Goal: Contribute content

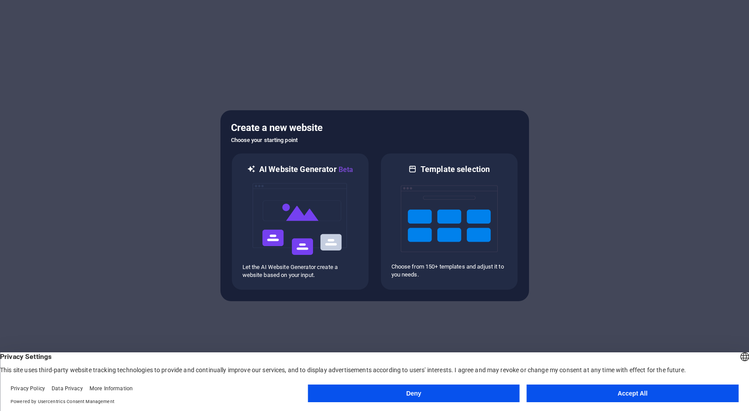
click at [638, 395] on button "Accept All" at bounding box center [633, 393] width 212 height 18
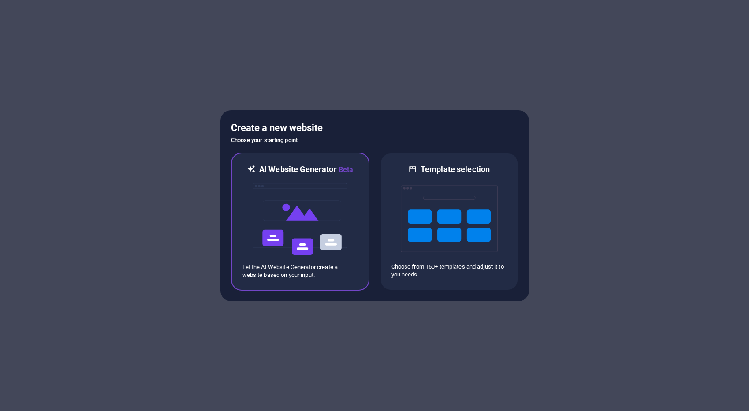
click at [292, 225] on img at bounding box center [300, 219] width 97 height 88
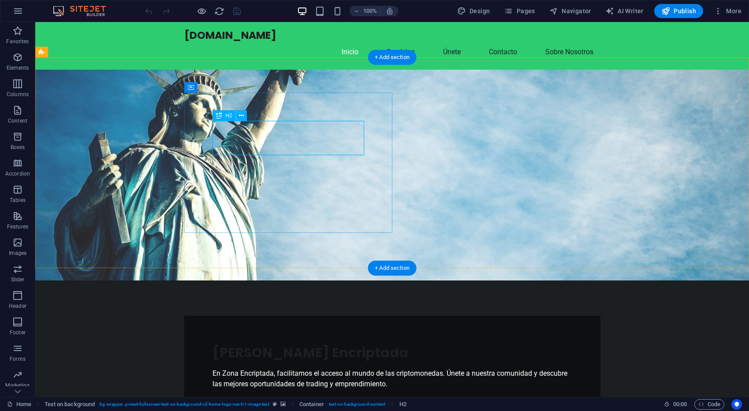
click at [323, 344] on div "[PERSON_NAME] Encriptada" at bounding box center [393, 352] width 360 height 17
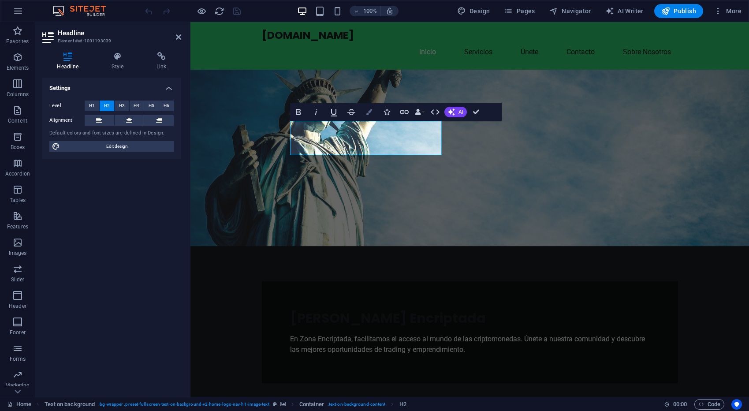
click at [369, 116] on button "Colors" at bounding box center [369, 112] width 17 height 18
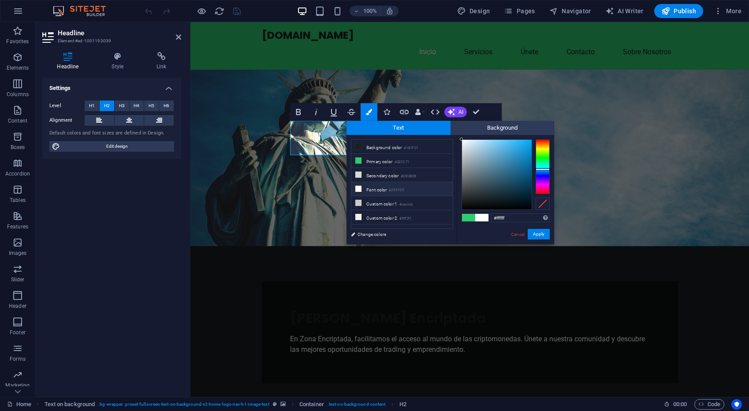
drag, startPoint x: 478, startPoint y: 149, endPoint x: 457, endPoint y: 138, distance: 23.5
click at [457, 138] on div "#ffffff Supported formats #0852ed rgb(8, 82, 237) rgba(8, 82, 237, 90%) hsv(221…" at bounding box center [505, 253] width 97 height 237
type input "#000000"
click at [537, 236] on button "Apply" at bounding box center [539, 234] width 22 height 11
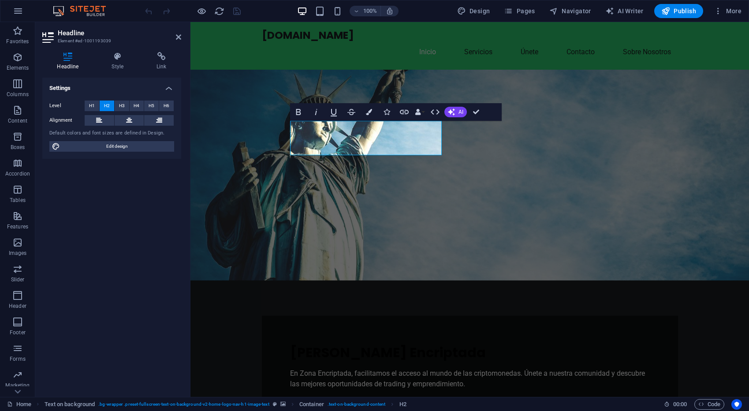
click at [470, 158] on div "H2 Text on background Container Menu Bar Text Spacer Bold Italic Underline Stri…" at bounding box center [469, 209] width 559 height 375
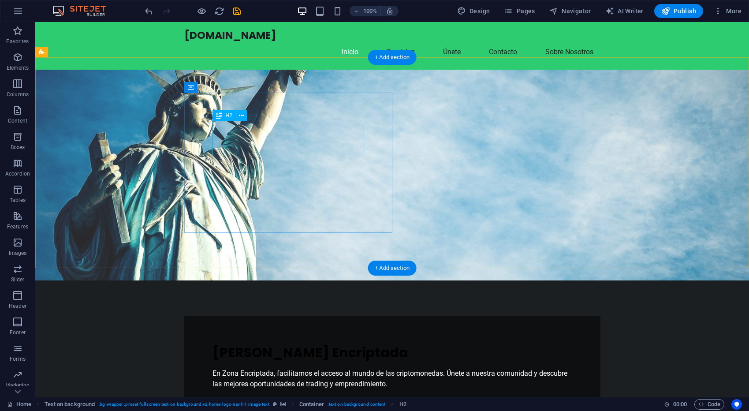
click at [334, 344] on div "[PERSON_NAME] Encriptada" at bounding box center [393, 352] width 360 height 17
click at [308, 344] on div "[PERSON_NAME] Encriptada" at bounding box center [393, 352] width 360 height 17
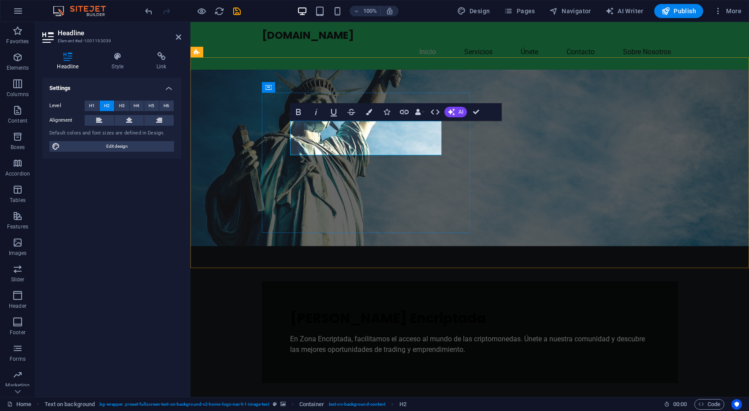
click at [308, 309] on span "[PERSON_NAME] Encriptada" at bounding box center [388, 318] width 196 height 19
click at [368, 115] on button "Colors" at bounding box center [369, 112] width 17 height 18
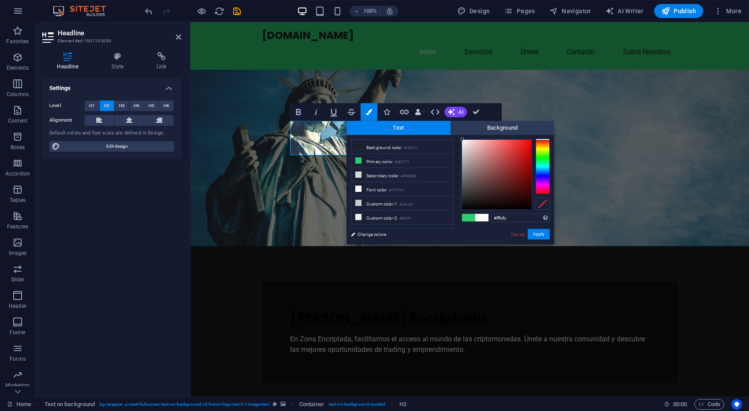
type input "#fffdfd"
drag, startPoint x: 465, startPoint y: 144, endPoint x: 462, endPoint y: 138, distance: 7.3
click at [462, 140] on div at bounding box center [497, 175] width 70 height 70
click at [540, 237] on button "Apply" at bounding box center [539, 234] width 22 height 11
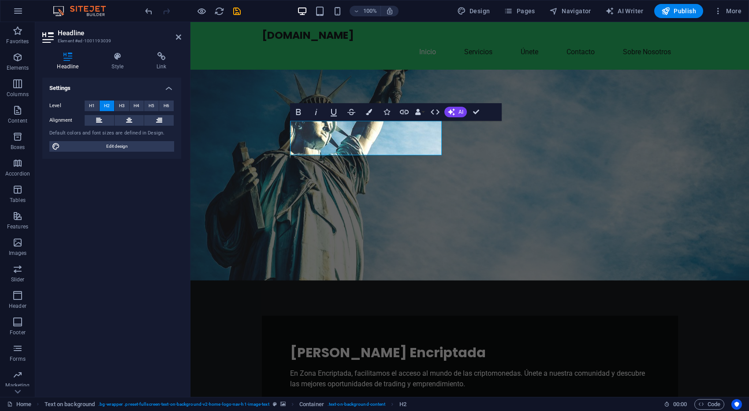
click at [487, 208] on figure at bounding box center [469, 175] width 559 height 211
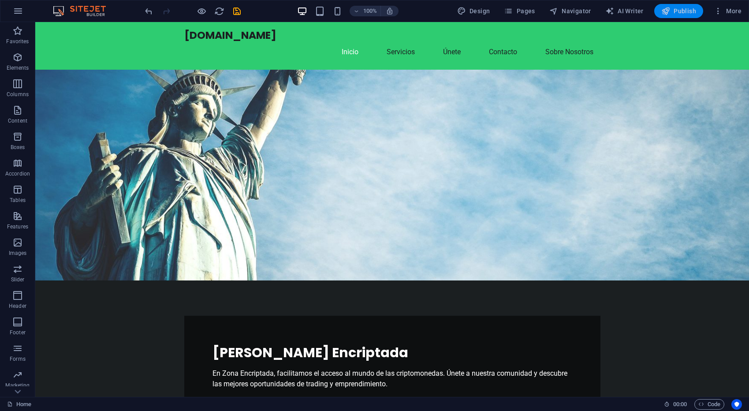
click at [680, 12] on span "Publish" at bounding box center [678, 11] width 35 height 9
checkbox input "false"
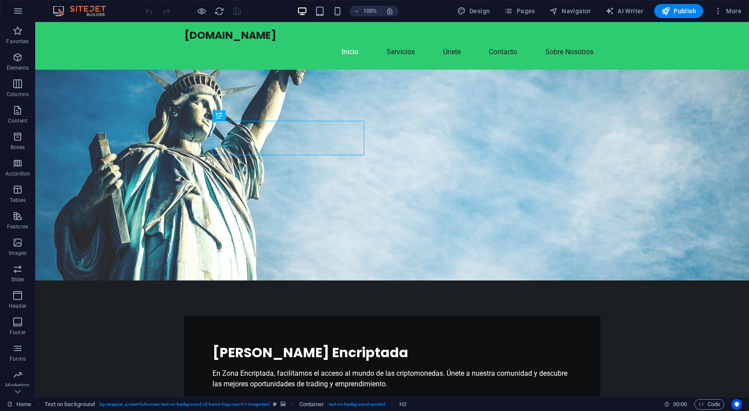
click at [539, 110] on figure at bounding box center [392, 175] width 714 height 211
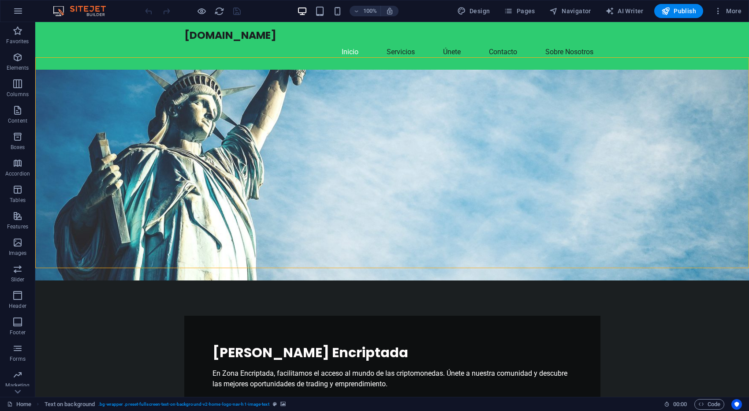
click at [579, 134] on figure at bounding box center [392, 175] width 714 height 211
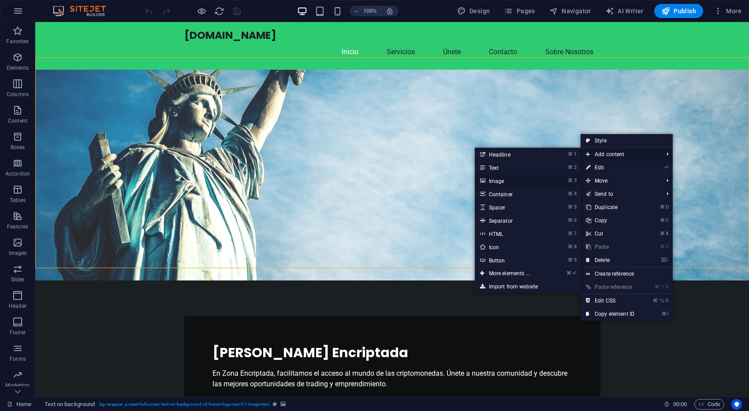
click at [496, 181] on link "⌘ 3 Image" at bounding box center [511, 180] width 73 height 13
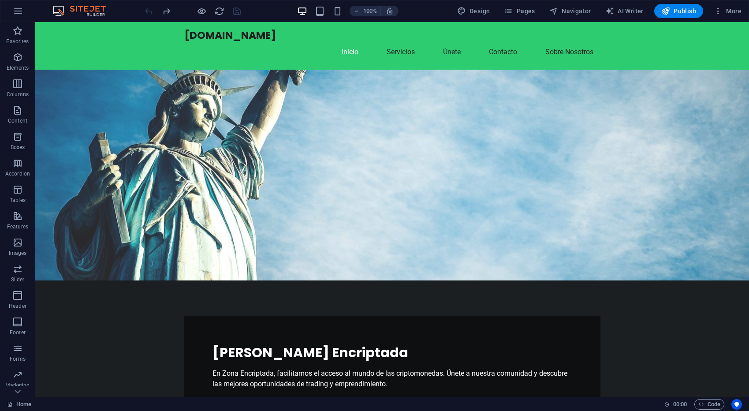
click at [557, 160] on figure at bounding box center [392, 175] width 714 height 211
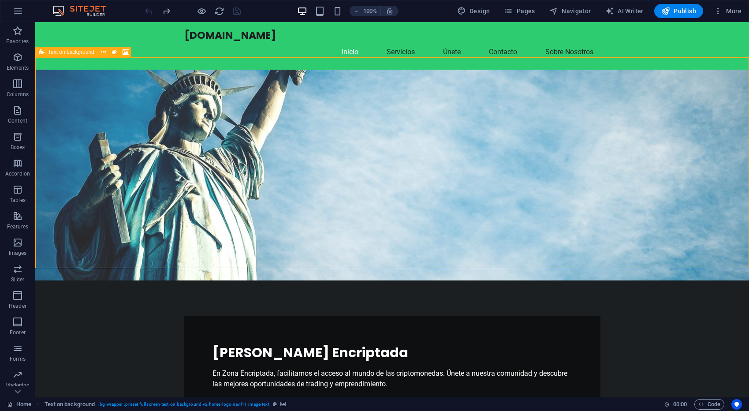
click at [43, 53] on icon at bounding box center [42, 52] width 6 height 11
click at [123, 52] on icon at bounding box center [126, 52] width 7 height 9
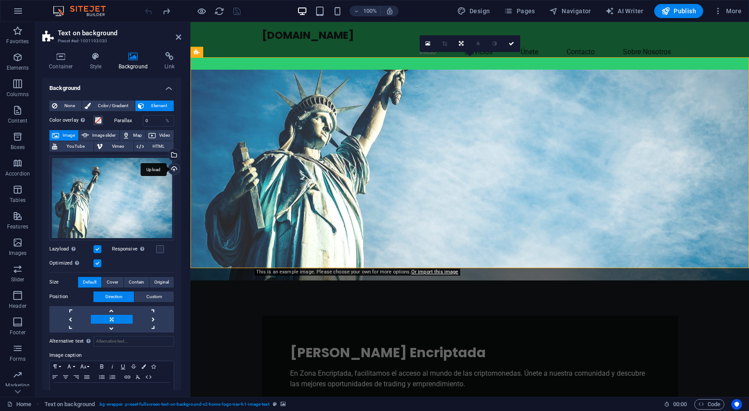
click at [170, 171] on div "Upload" at bounding box center [173, 169] width 13 height 13
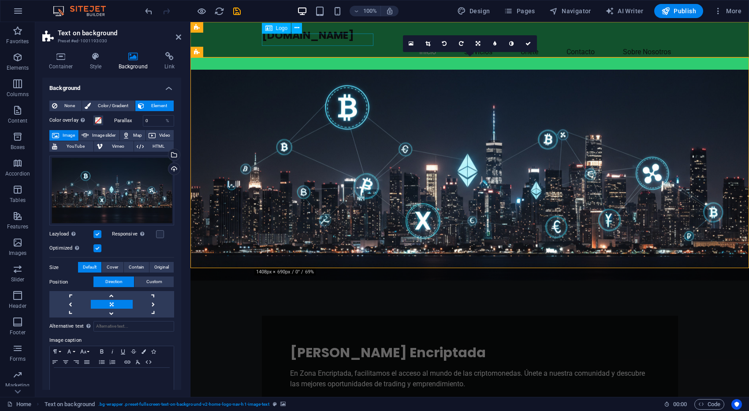
click at [279, 28] on span "Logo" at bounding box center [282, 28] width 12 height 5
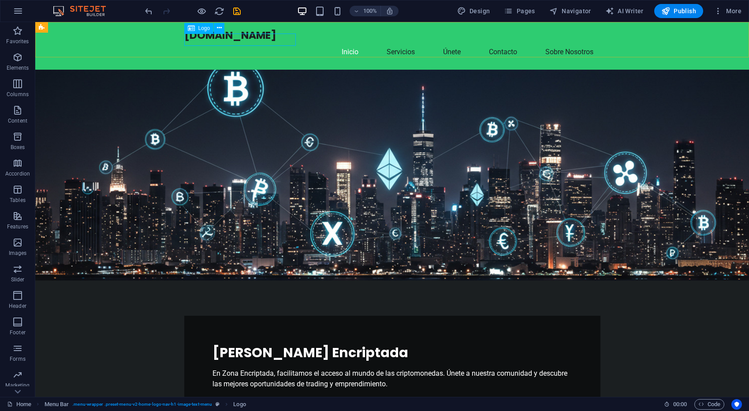
click at [197, 30] on div "Logo" at bounding box center [199, 28] width 30 height 11
click at [191, 27] on icon at bounding box center [191, 28] width 7 height 11
click at [219, 28] on icon at bounding box center [219, 27] width 5 height 9
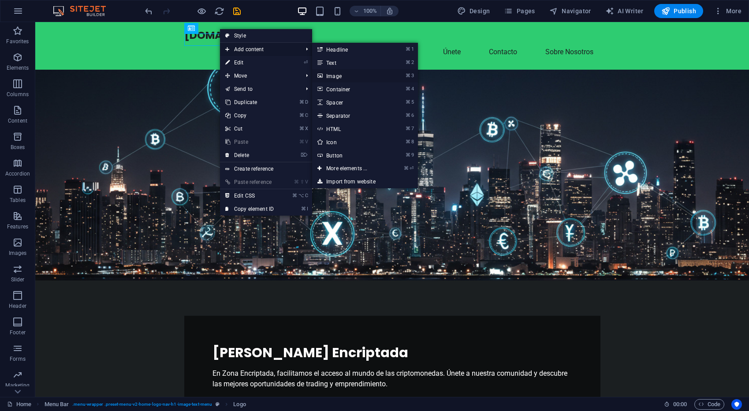
click at [337, 77] on link "⌘ 3 Image" at bounding box center [348, 75] width 73 height 13
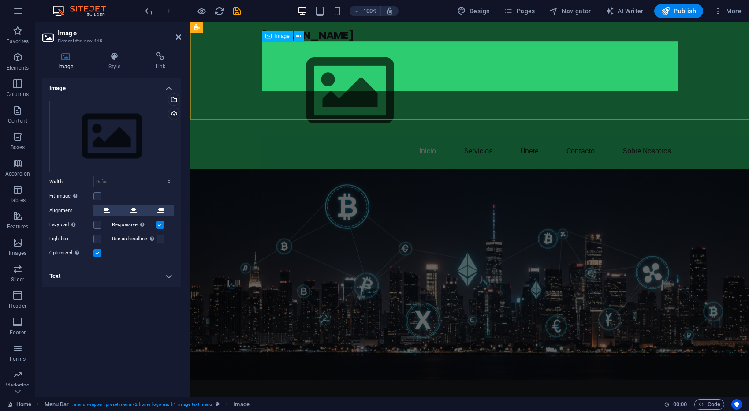
click at [277, 38] on span "Image" at bounding box center [282, 36] width 15 height 5
click at [277, 36] on span "Image" at bounding box center [282, 36] width 15 height 5
click at [299, 37] on icon at bounding box center [298, 36] width 5 height 9
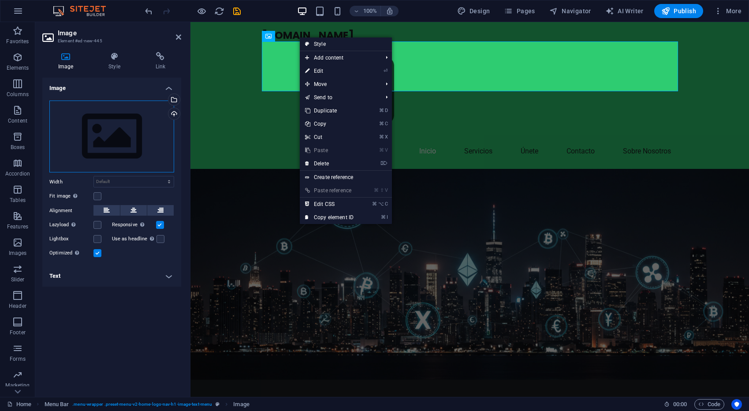
click at [94, 131] on div "Drag files here, click to choose files or select files from Files or our free s…" at bounding box center [111, 137] width 125 height 72
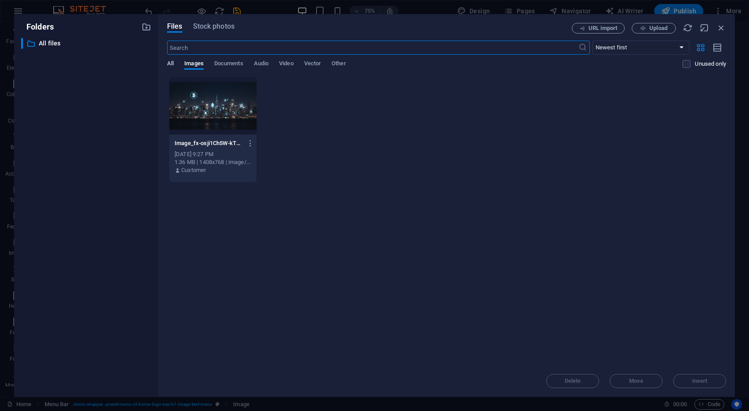
click at [170, 66] on span "All" at bounding box center [170, 64] width 7 height 12
click at [724, 30] on icon "button" at bounding box center [721, 28] width 10 height 10
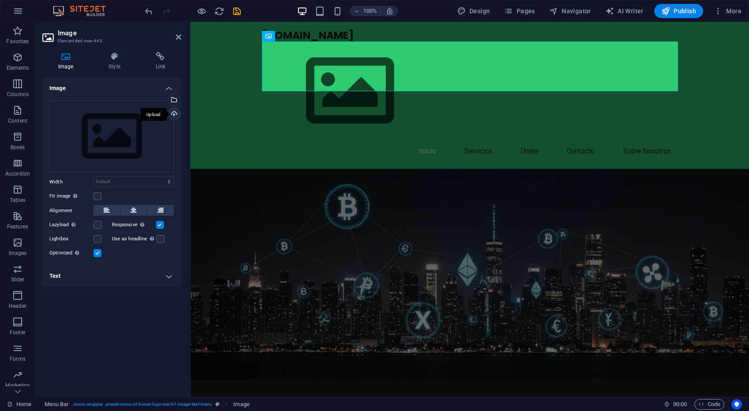
click at [175, 112] on div "Upload" at bounding box center [173, 114] width 13 height 13
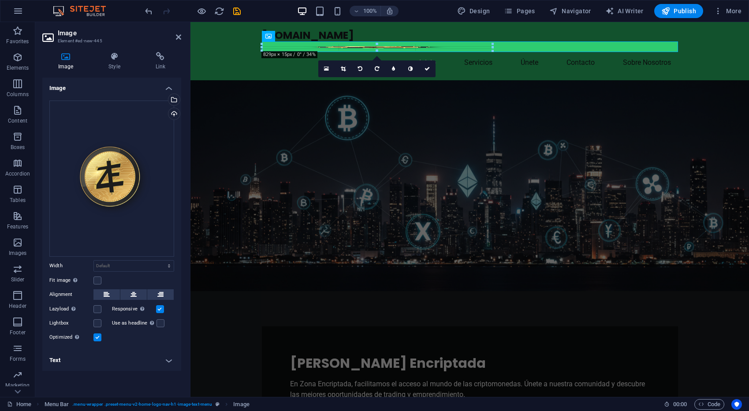
drag, startPoint x: 261, startPoint y: 41, endPoint x: 289, endPoint y: 86, distance: 53.2
type input "573"
select select "px"
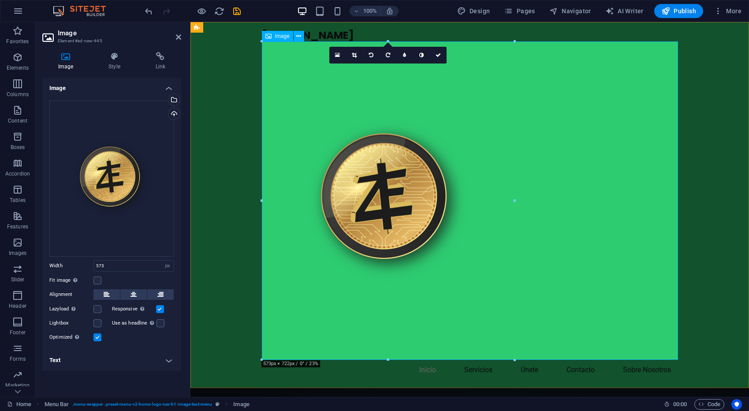
select select "DISABLED_OPTION_VALUE"
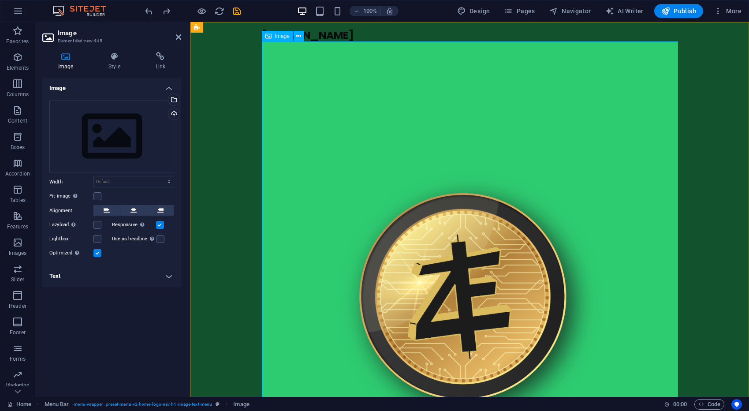
click at [384, 184] on figure at bounding box center [470, 303] width 416 height 524
click at [428, 220] on figure at bounding box center [470, 303] width 416 height 524
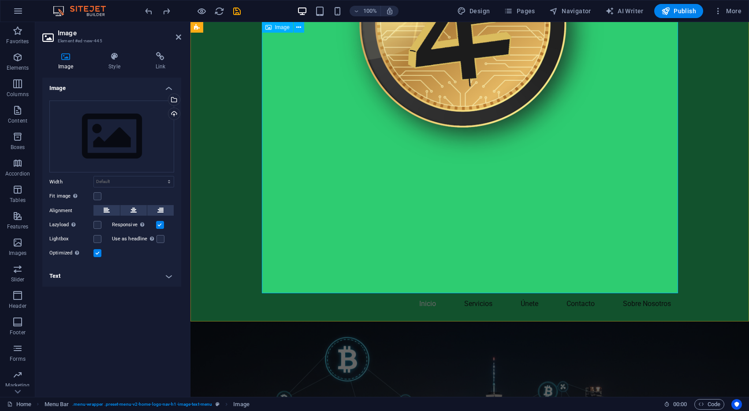
scroll to position [273, 0]
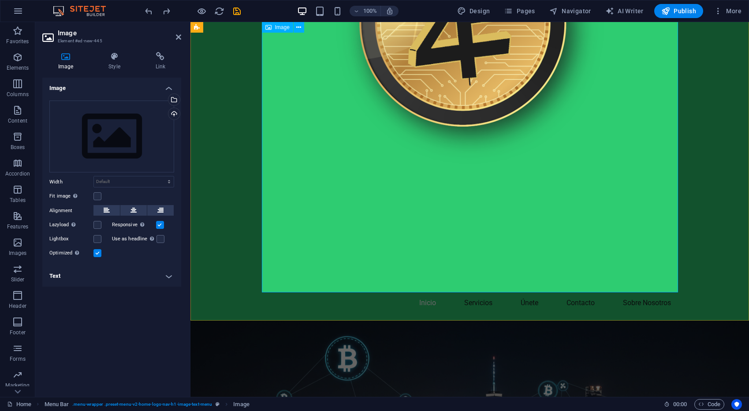
click at [678, 291] on figure at bounding box center [470, 30] width 416 height 524
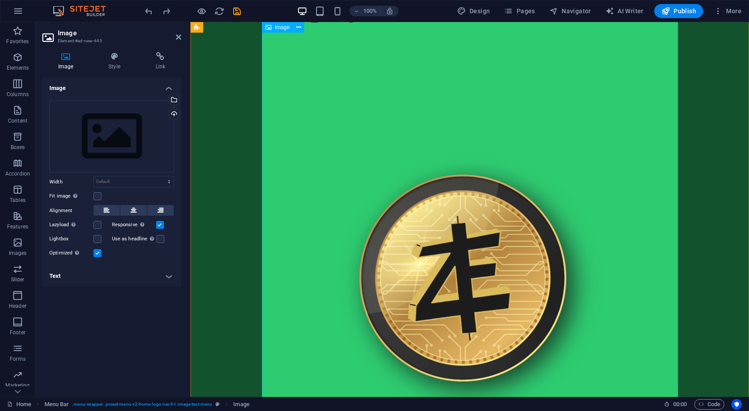
scroll to position [0, 0]
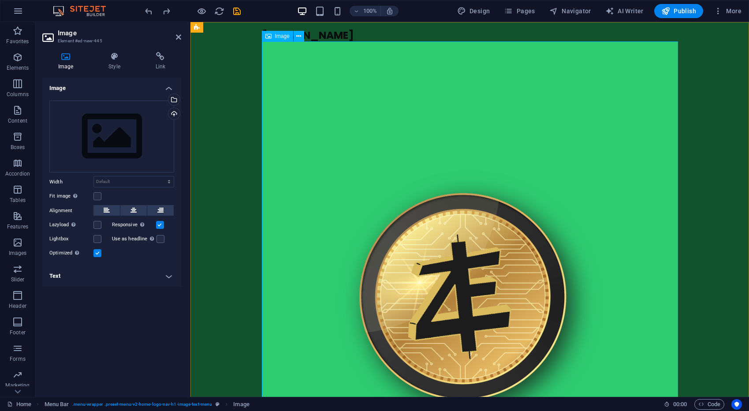
click at [324, 104] on figure at bounding box center [470, 303] width 416 height 524
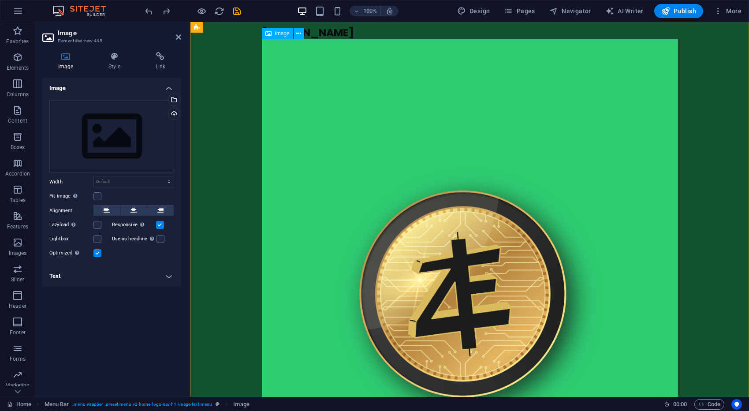
click at [272, 36] on div "Image" at bounding box center [277, 33] width 31 height 11
click at [612, 101] on figure at bounding box center [470, 301] width 416 height 524
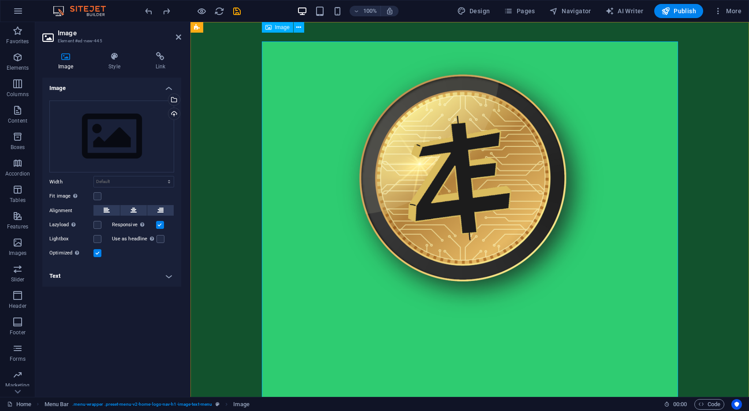
scroll to position [0, 0]
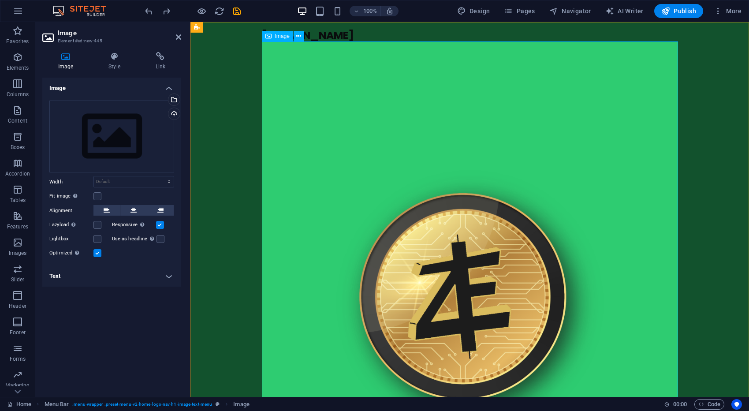
click at [504, 147] on figure at bounding box center [470, 303] width 416 height 524
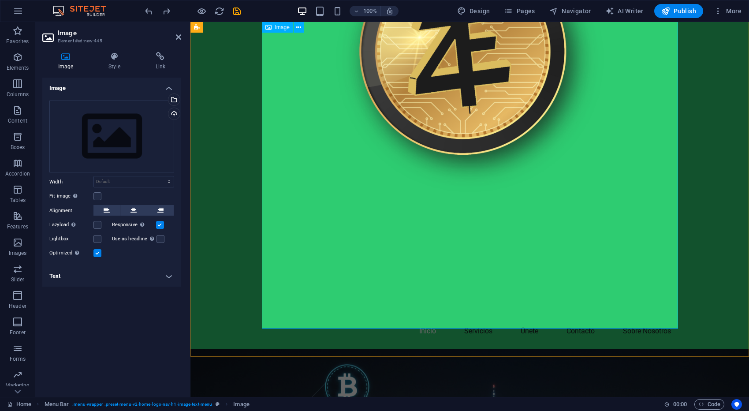
scroll to position [272, 0]
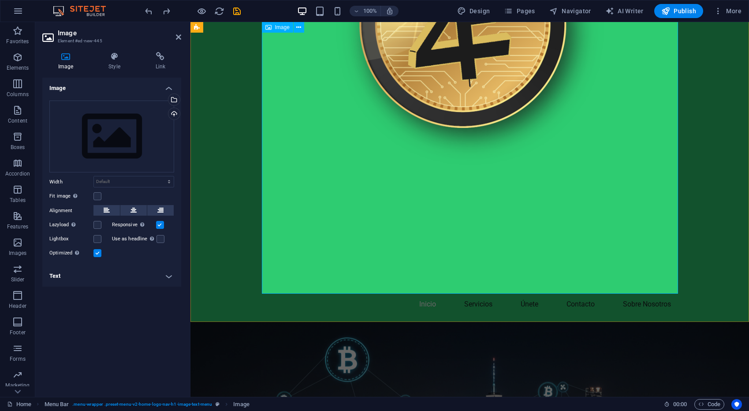
click at [667, 284] on figure at bounding box center [470, 31] width 416 height 524
click at [506, 127] on figure at bounding box center [470, 31] width 416 height 524
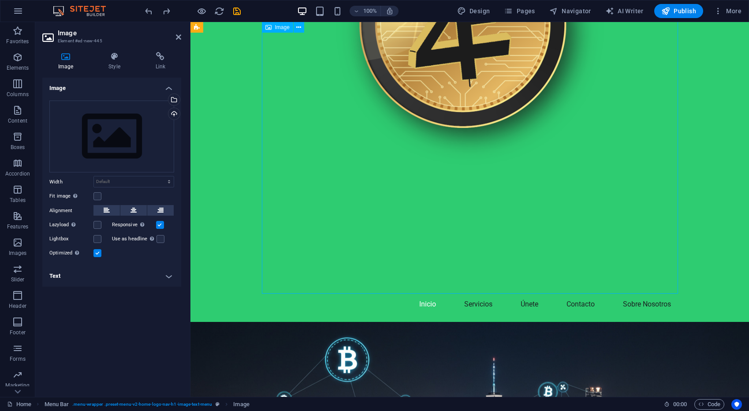
click at [475, 115] on figure at bounding box center [470, 31] width 416 height 524
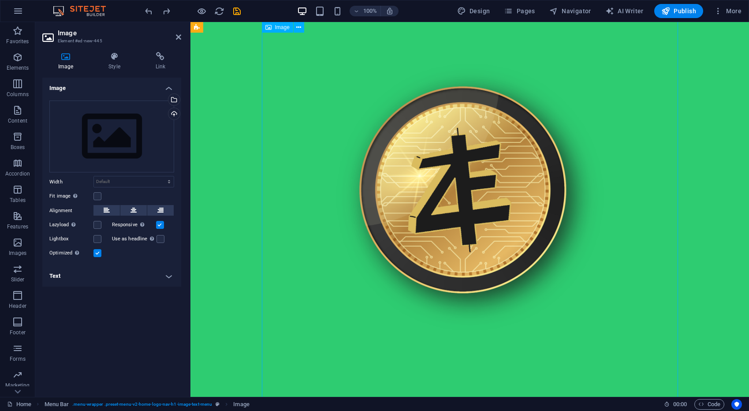
scroll to position [0, 0]
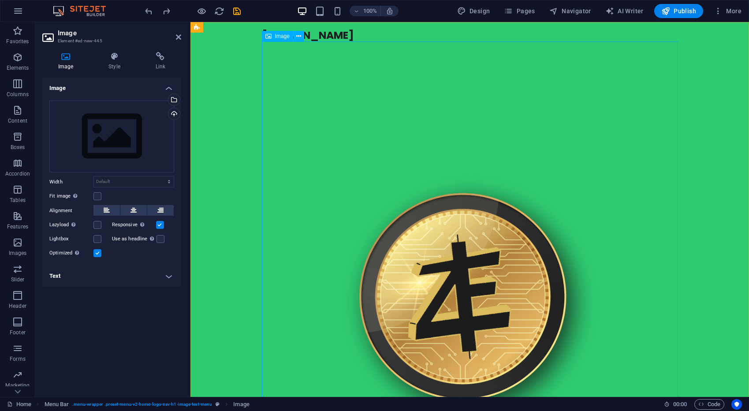
click at [275, 37] on span "Image" at bounding box center [282, 36] width 15 height 5
drag, startPoint x: 275, startPoint y: 37, endPoint x: 265, endPoint y: 34, distance: 9.5
click at [265, 34] on div "Image" at bounding box center [277, 36] width 31 height 11
click at [300, 37] on icon at bounding box center [298, 36] width 5 height 9
click at [516, 218] on figure at bounding box center [470, 303] width 416 height 524
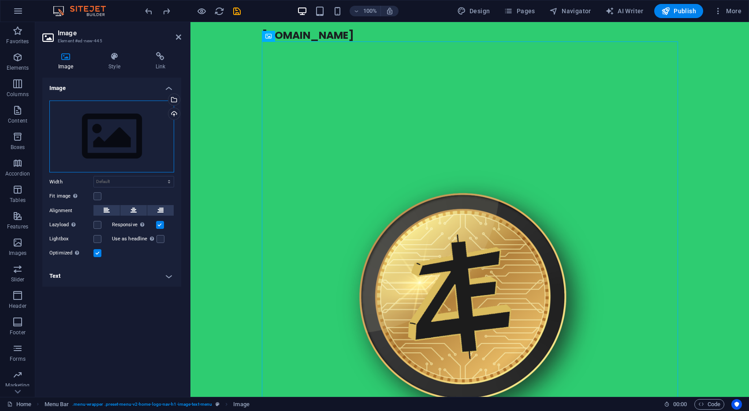
click at [151, 119] on div "Drag files here, click to choose files or select files from Files or our free s…" at bounding box center [111, 137] width 125 height 72
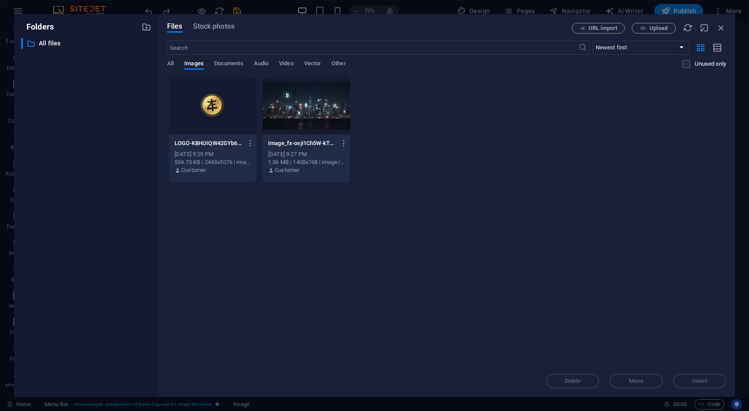
click at [207, 113] on div at bounding box center [212, 105] width 87 height 57
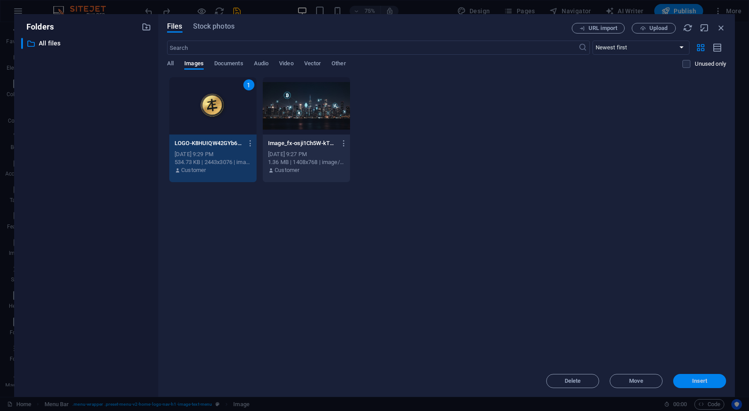
click at [711, 384] on button "Insert" at bounding box center [699, 381] width 53 height 14
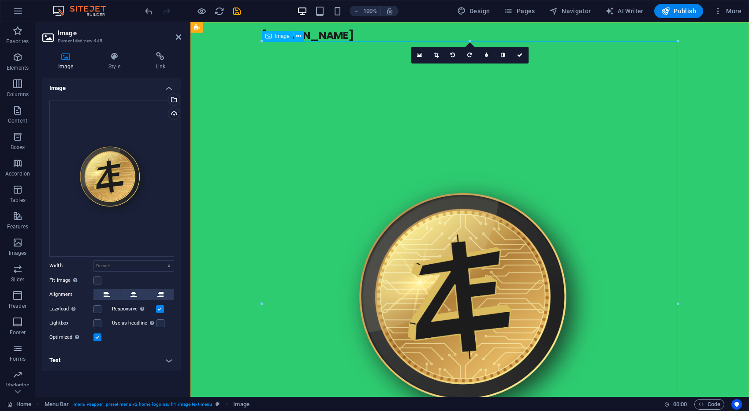
click at [496, 273] on figure at bounding box center [470, 303] width 416 height 524
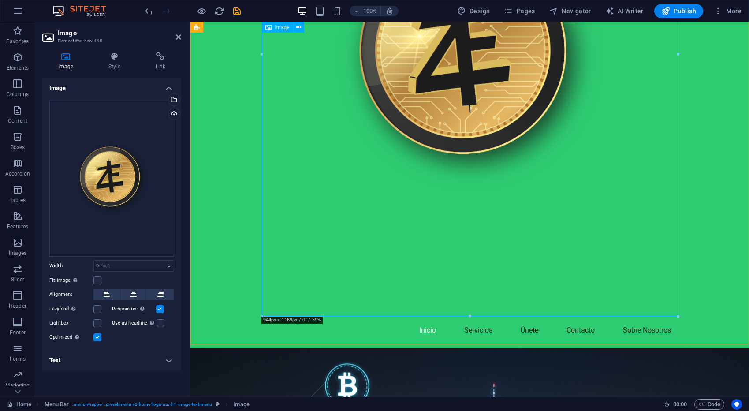
scroll to position [244, 0]
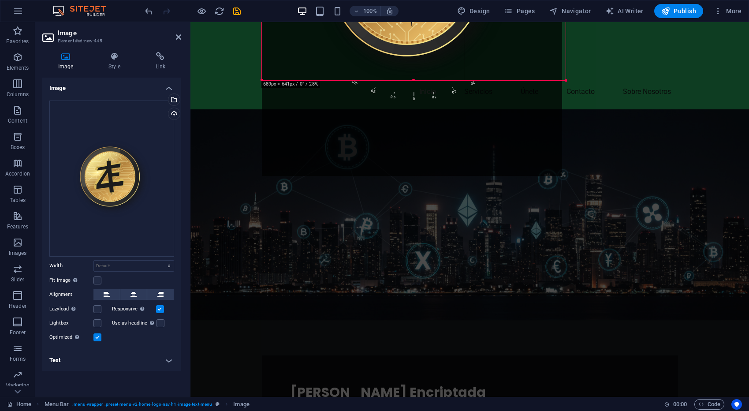
drag, startPoint x: 679, startPoint y: 323, endPoint x: 566, endPoint y: 81, distance: 266.5
click at [566, 81] on div at bounding box center [565, 80] width 5 height 5
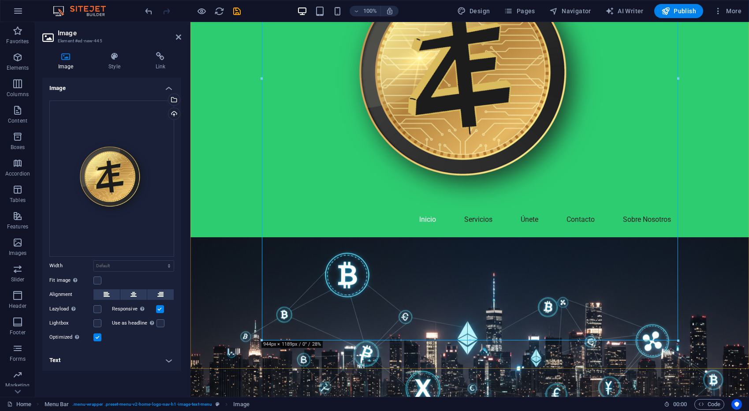
scroll to position [225, 0]
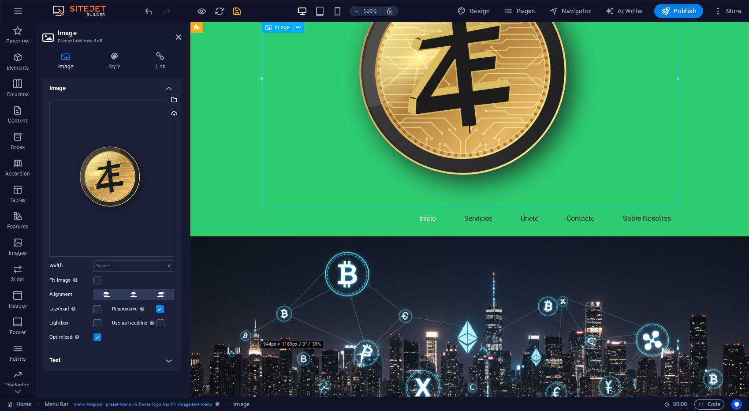
click at [540, 137] on figure at bounding box center [470, 12] width 416 height 392
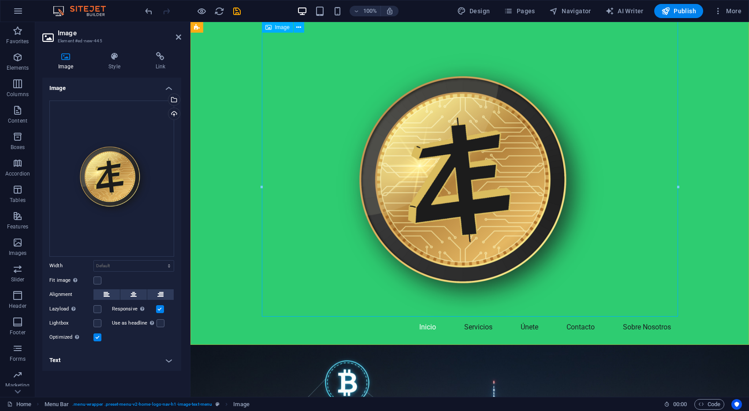
click at [526, 195] on figure at bounding box center [470, 121] width 416 height 392
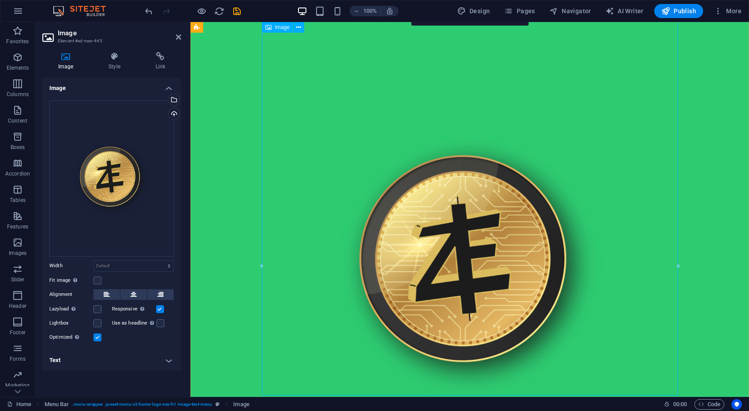
scroll to position [0, 0]
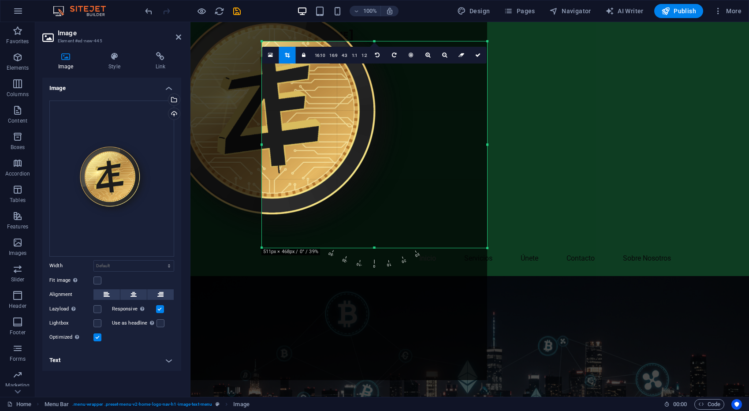
drag, startPoint x: 261, startPoint y: 42, endPoint x: 452, endPoint y: 228, distance: 266.3
click at [452, 228] on div "180 170 160 150 140 130 120 110 100 90 80 70 60 50 40 30 20 10 0 -10 -20 -30 -4…" at bounding box center [374, 144] width 225 height 206
type input "511"
select select "px"
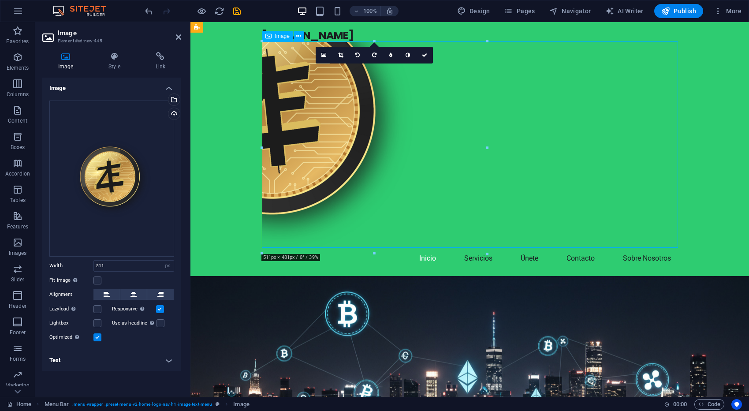
drag, startPoint x: 341, startPoint y: 152, endPoint x: 424, endPoint y: 149, distance: 82.5
click at [424, 149] on figure at bounding box center [470, 144] width 416 height 206
select select "DISABLED_OPTION_VALUE"
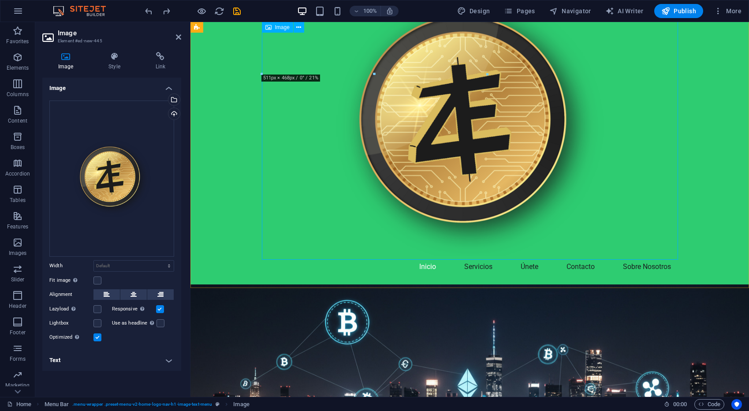
scroll to position [178, 0]
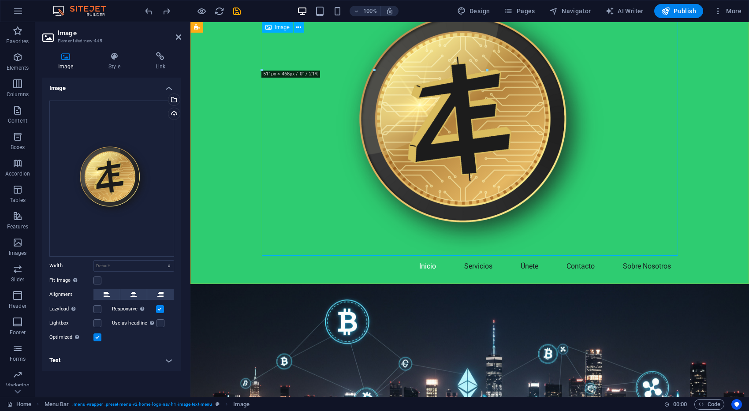
click at [540, 166] on figure at bounding box center [470, 60] width 416 height 392
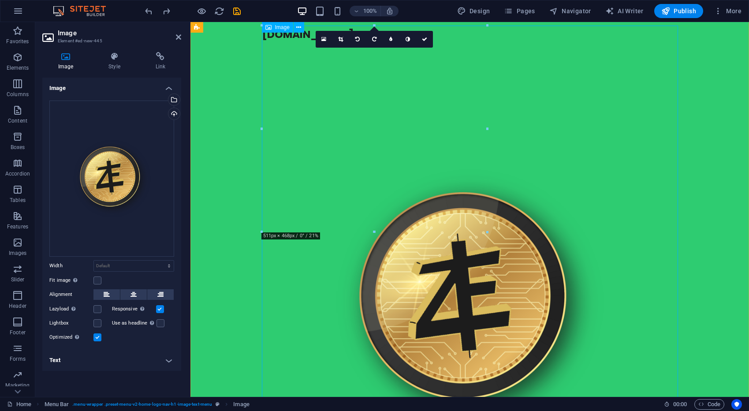
scroll to position [0, 0]
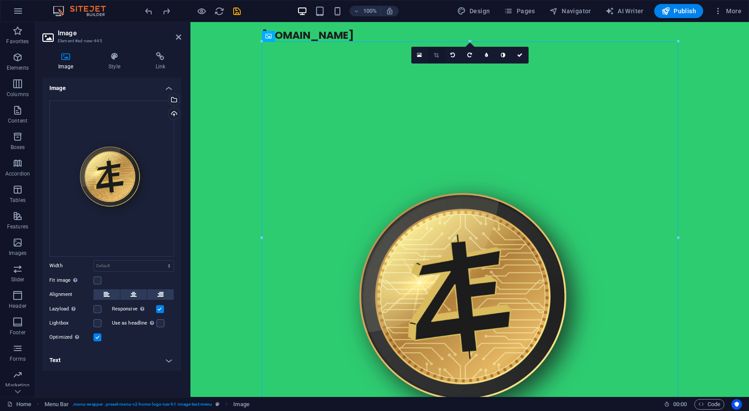
click at [436, 53] on icon at bounding box center [436, 54] width 5 height 5
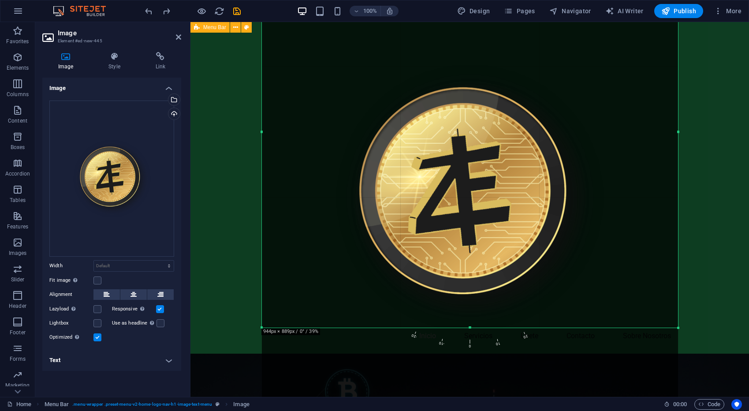
scroll to position [108, 0]
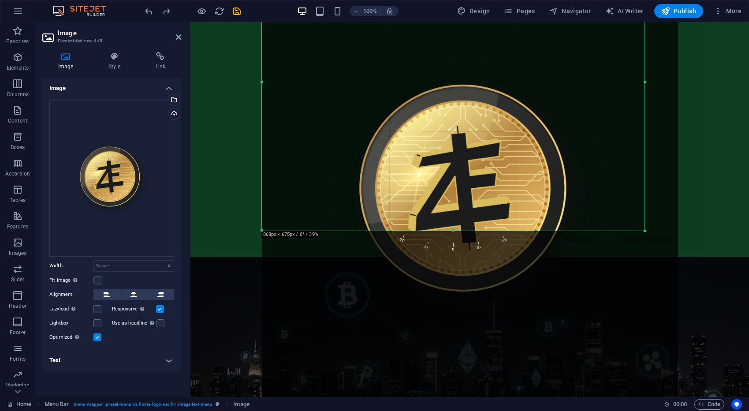
type input "868"
select select "px"
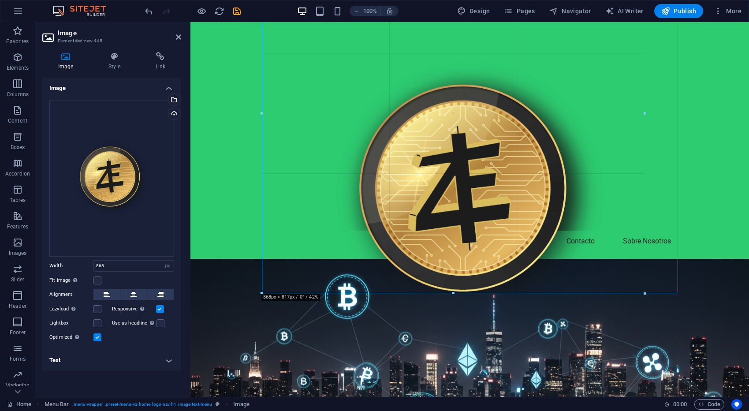
drag, startPoint x: 677, startPoint y: 327, endPoint x: 646, endPoint y: 239, distance: 93.4
click at [558, 206] on div "180 170 160 150 140 130 120 110 100 90 80 70 60 50 40 30 20 10 0 -10 -20 -30 -4…" at bounding box center [453, 113] width 383 height 360
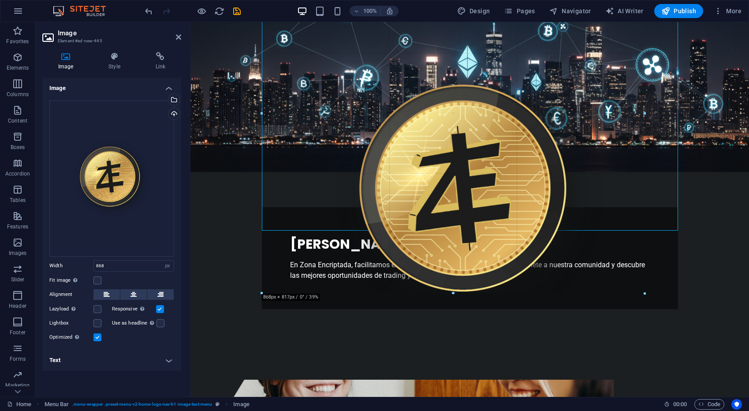
scroll to position [0, 0]
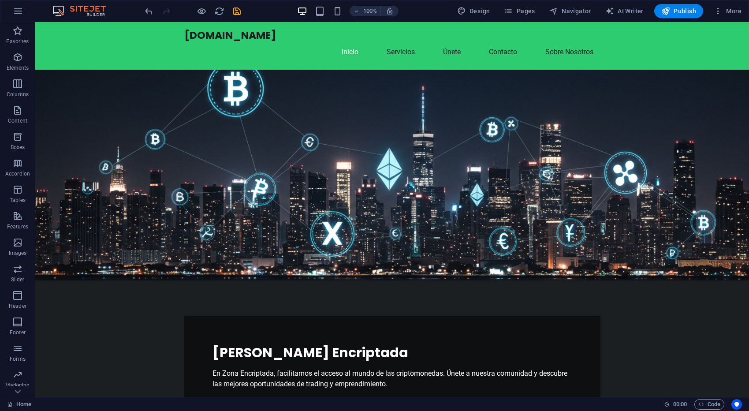
click at [243, 40] on div at bounding box center [240, 40] width 112 height 12
click at [169, 37] on div at bounding box center [392, 39] width 714 height 35
click at [186, 36] on div at bounding box center [240, 40] width 112 height 12
click at [673, 13] on span "Publish" at bounding box center [678, 11] width 35 height 9
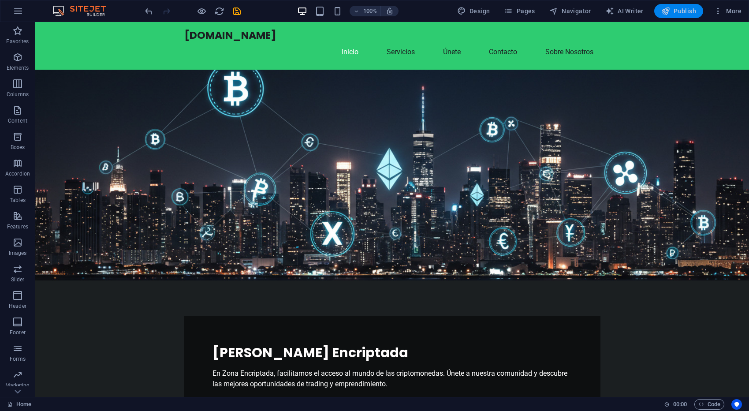
checkbox input "false"
